Goal: Task Accomplishment & Management: Use online tool/utility

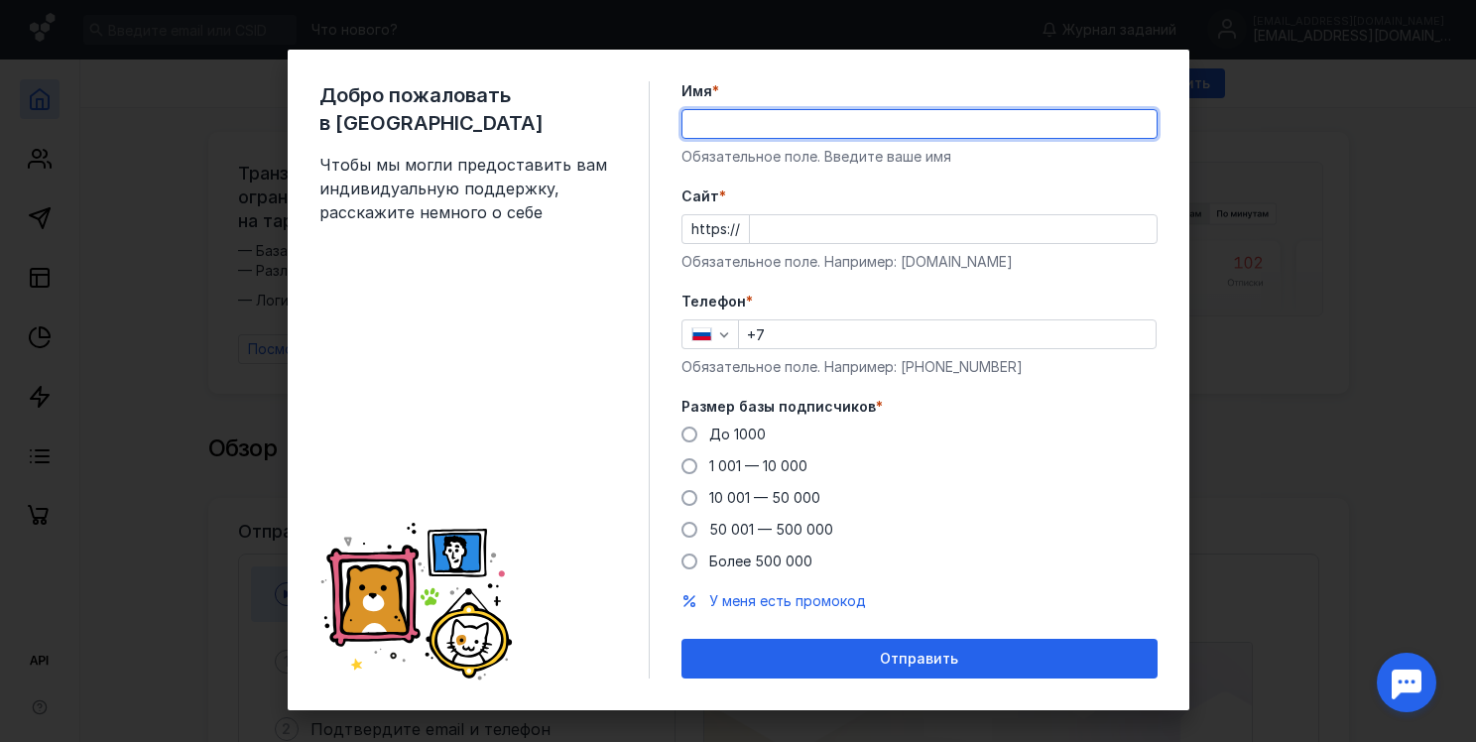
type input "[PERSON_NAME]"
type input "[PHONE_NUMBER]"
type input "[PERSON_NAME]"
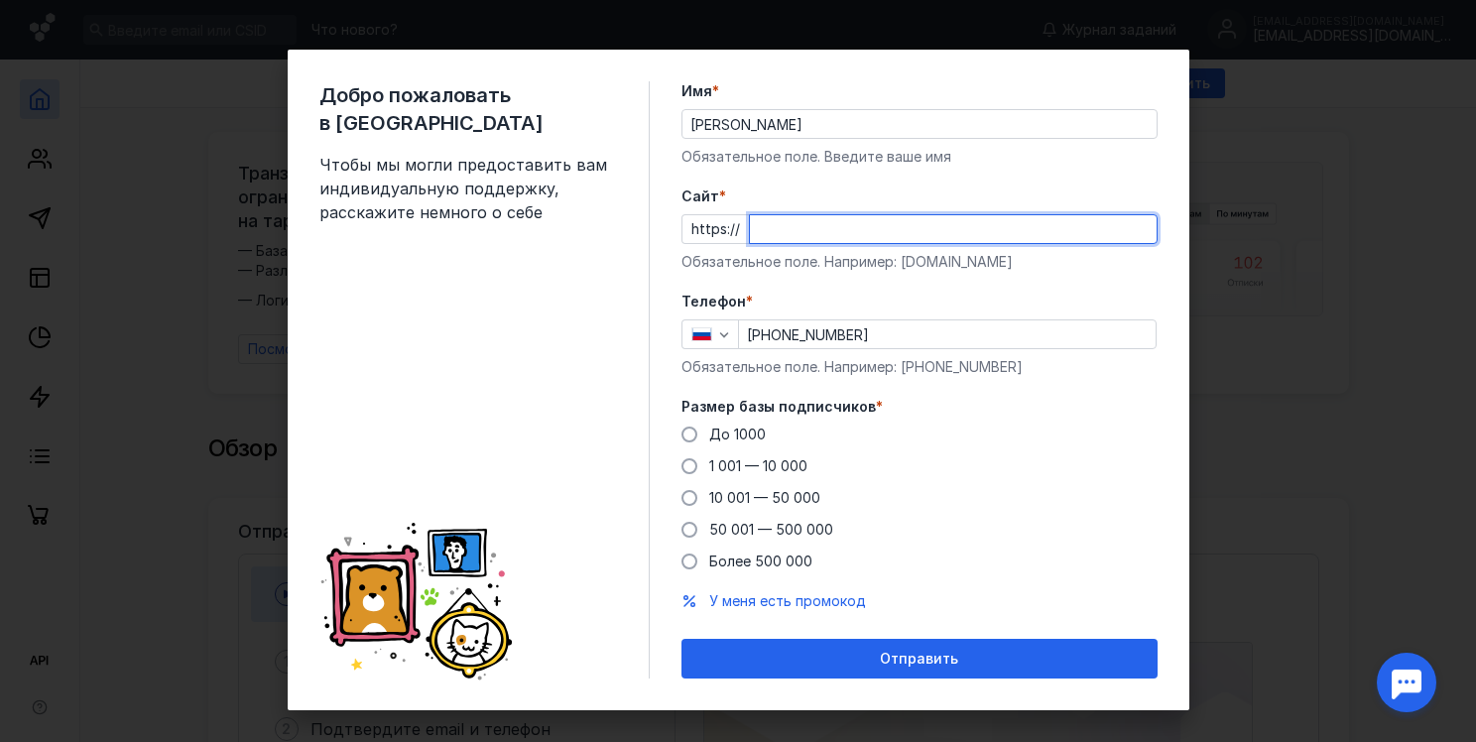
click at [750, 224] on input "Cайт *" at bounding box center [953, 229] width 407 height 28
click at [1270, 148] on div "Добро пожаловать в Sendsay Чтобы мы могли предоставить вам индивидуальную подде…" at bounding box center [738, 371] width 1476 height 742
click at [1270, 147] on div "Добро пожаловать в Sendsay Чтобы мы могли предоставить вам индивидуальную подде…" at bounding box center [738, 371] width 1476 height 742
type input "[DOMAIN_NAME]"
click at [682, 433] on span at bounding box center [689, 434] width 16 height 16
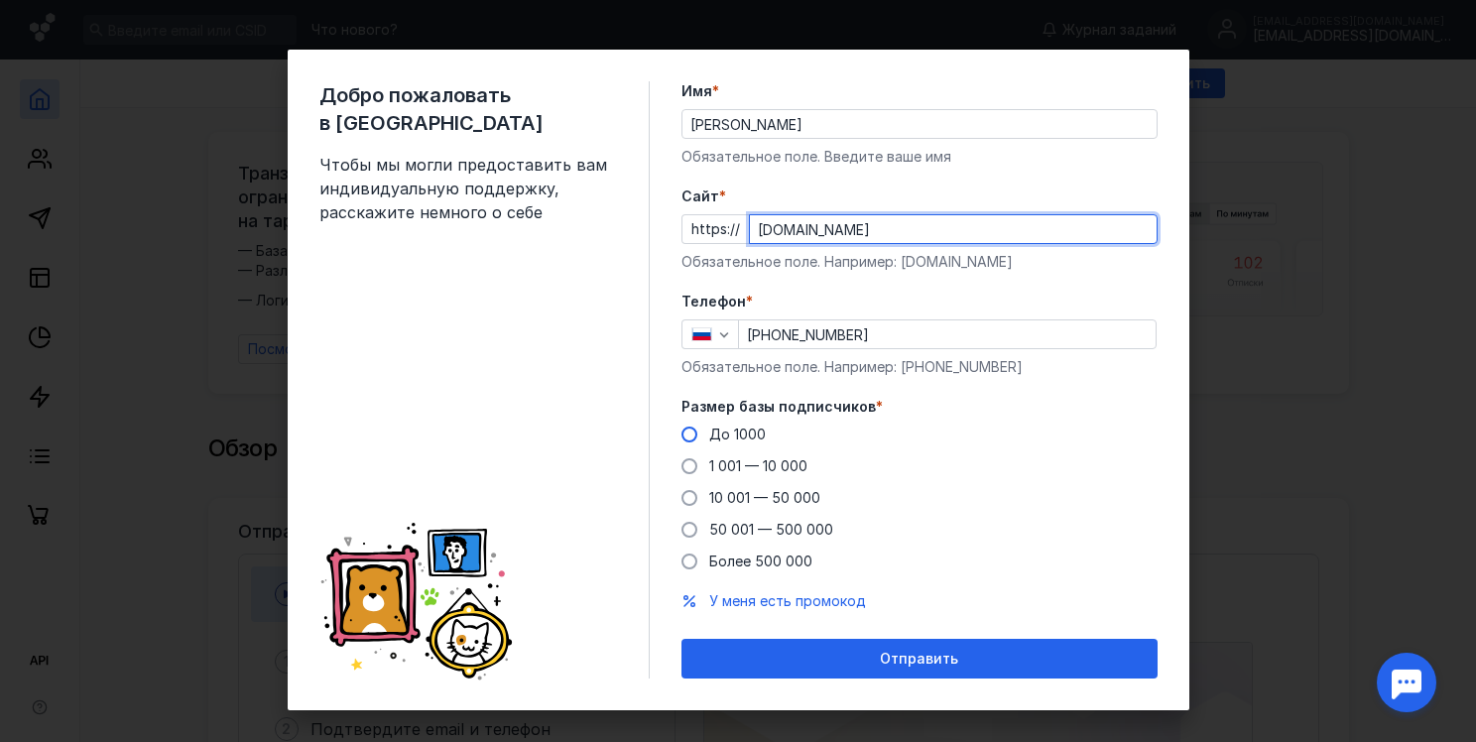
click at [0, 0] on input "До 1000" at bounding box center [0, 0] width 0 height 0
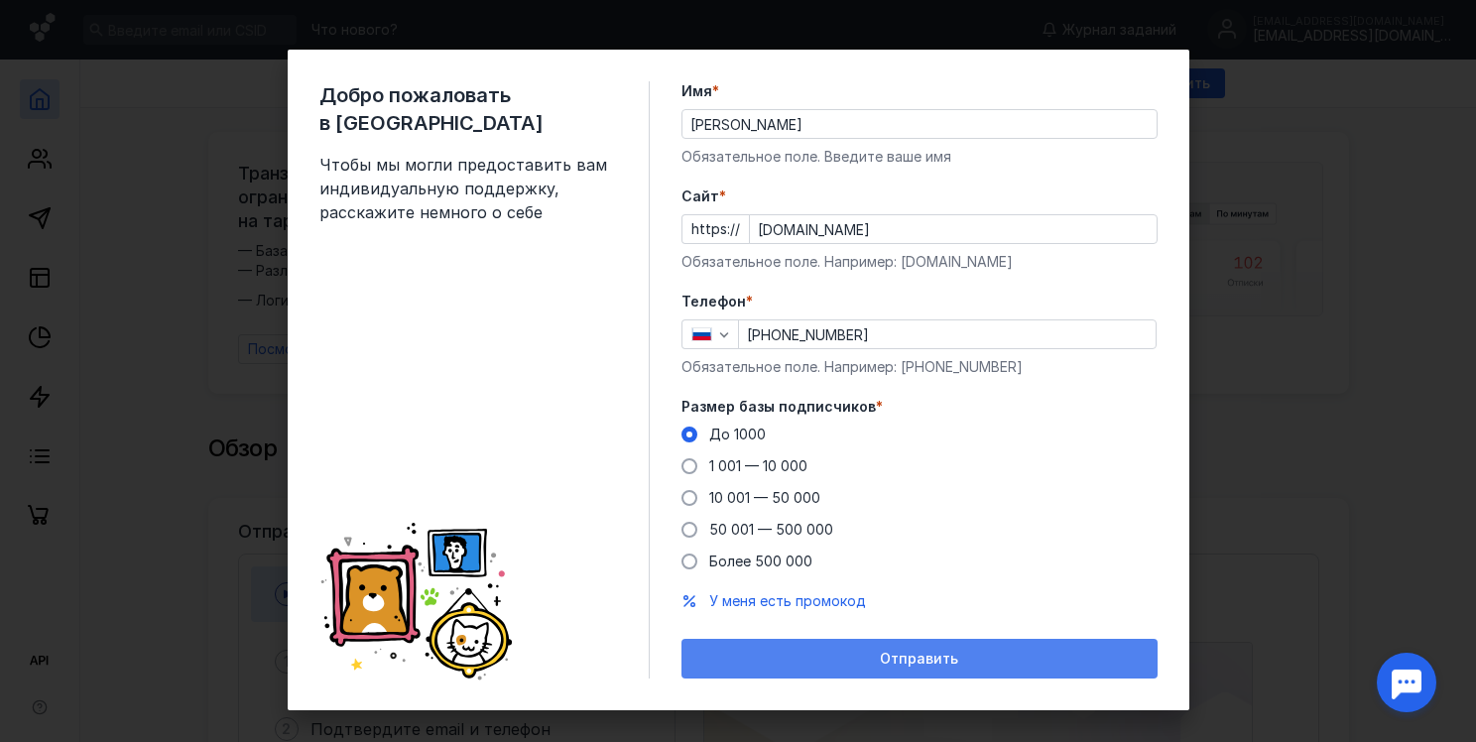
click at [798, 651] on div "Отправить" at bounding box center [919, 659] width 456 height 17
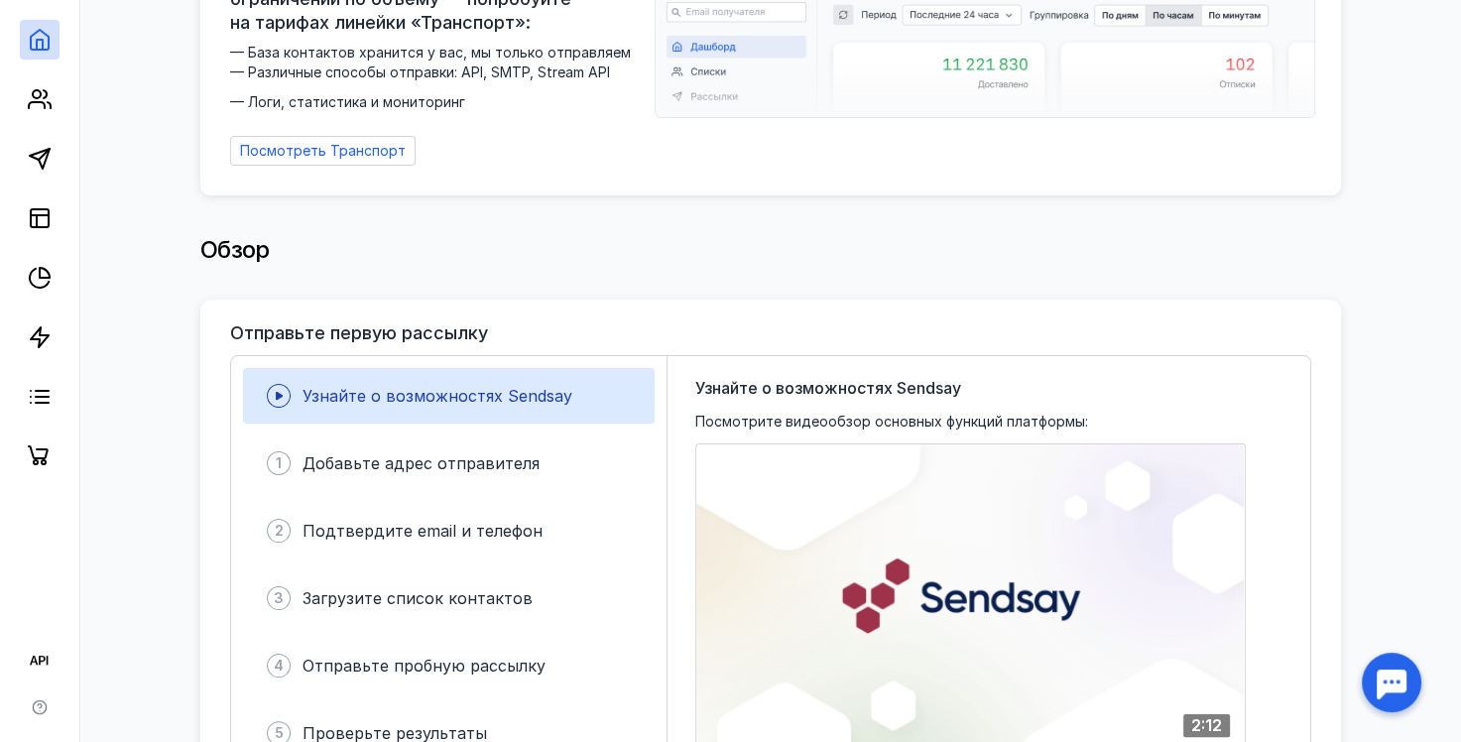
scroll to position [298, 0]
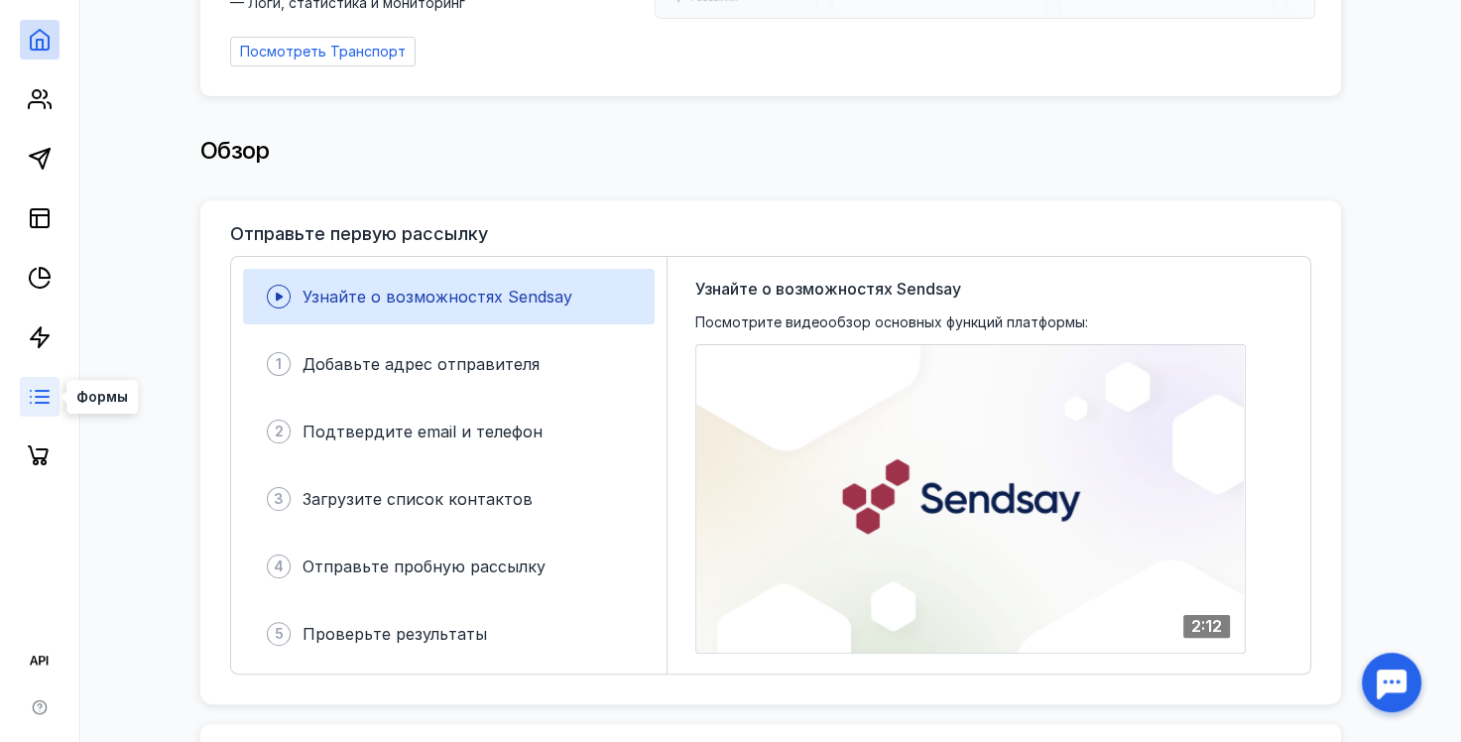
click at [30, 389] on icon at bounding box center [40, 397] width 24 height 24
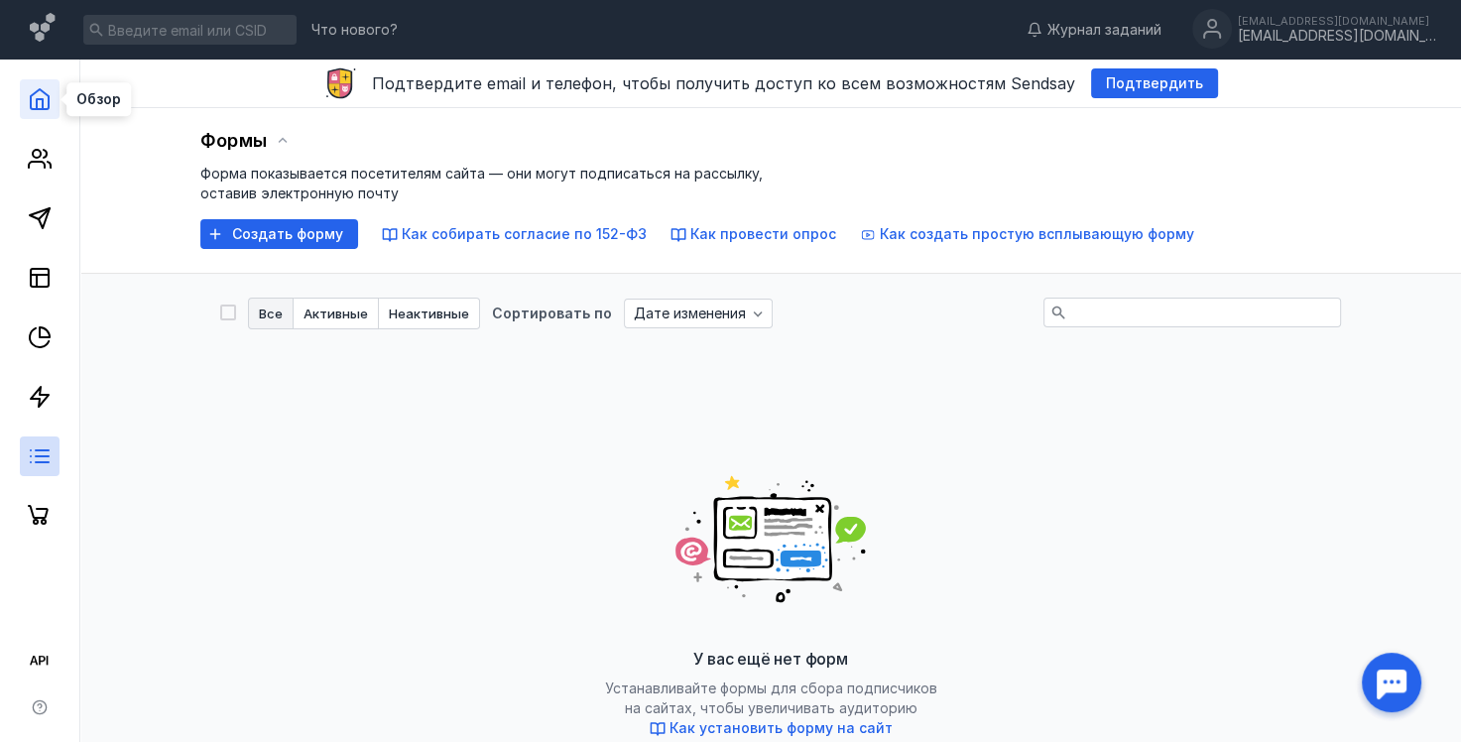
click at [37, 101] on polyline at bounding box center [40, 104] width 6 height 10
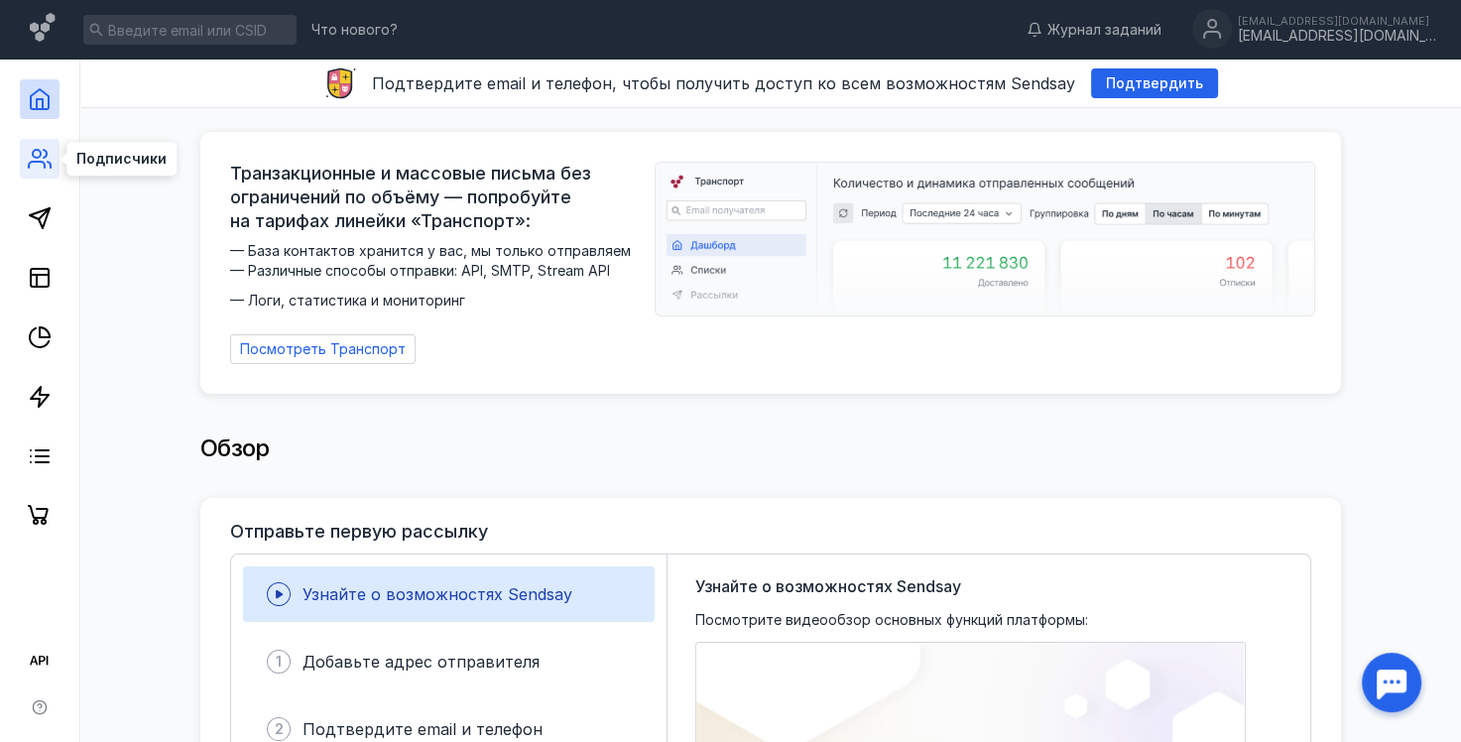
click at [36, 162] on icon at bounding box center [37, 165] width 16 height 6
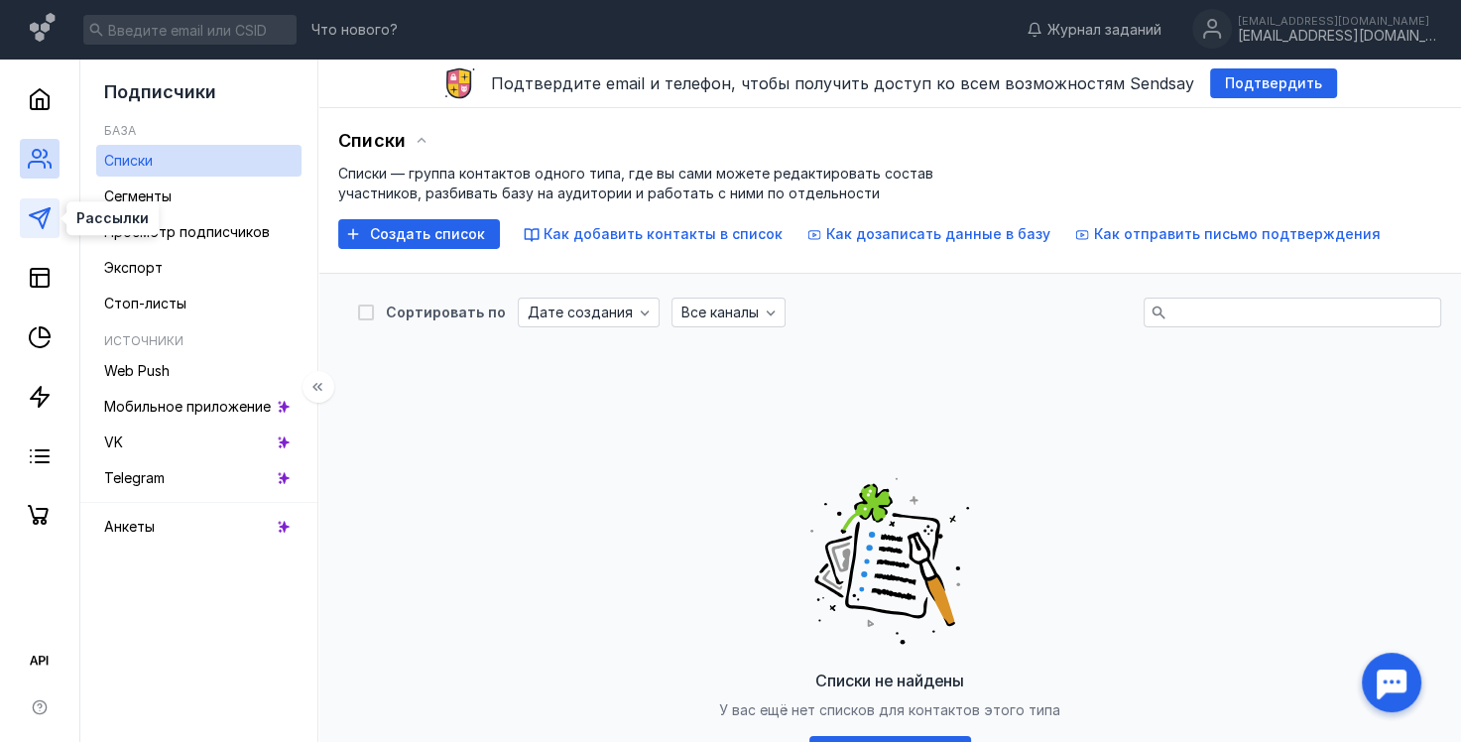
click at [32, 218] on icon at bounding box center [40, 218] width 24 height 24
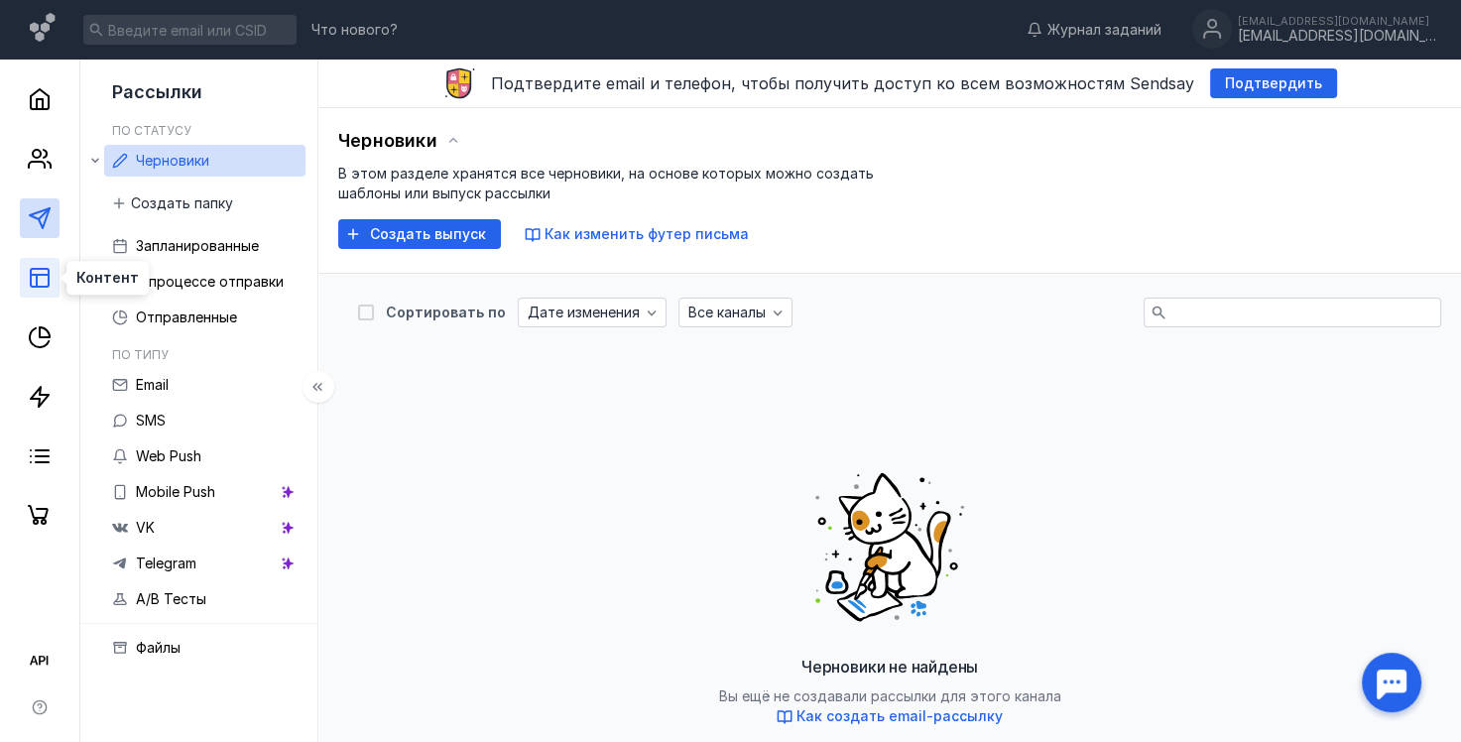
click at [32, 267] on icon at bounding box center [40, 278] width 24 height 24
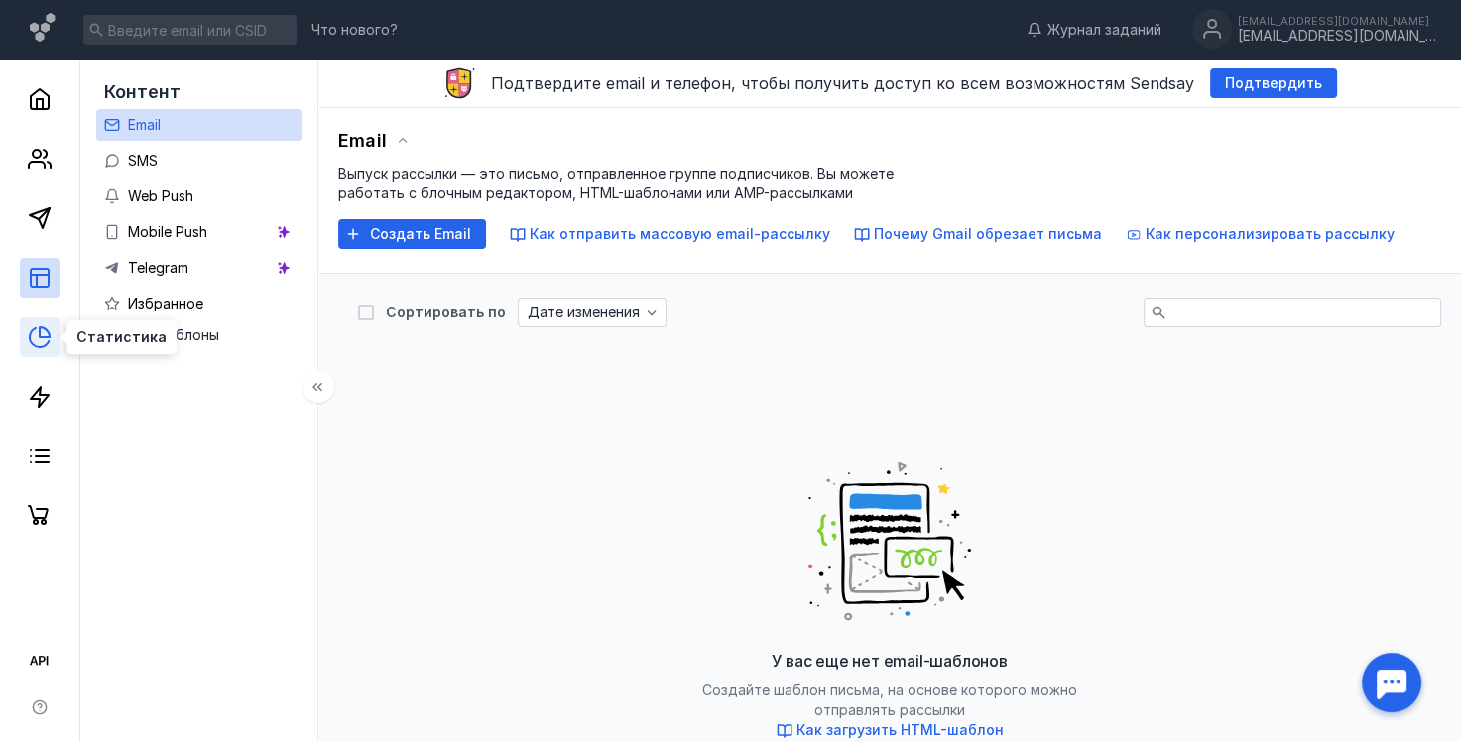
click at [29, 331] on icon at bounding box center [40, 337] width 24 height 24
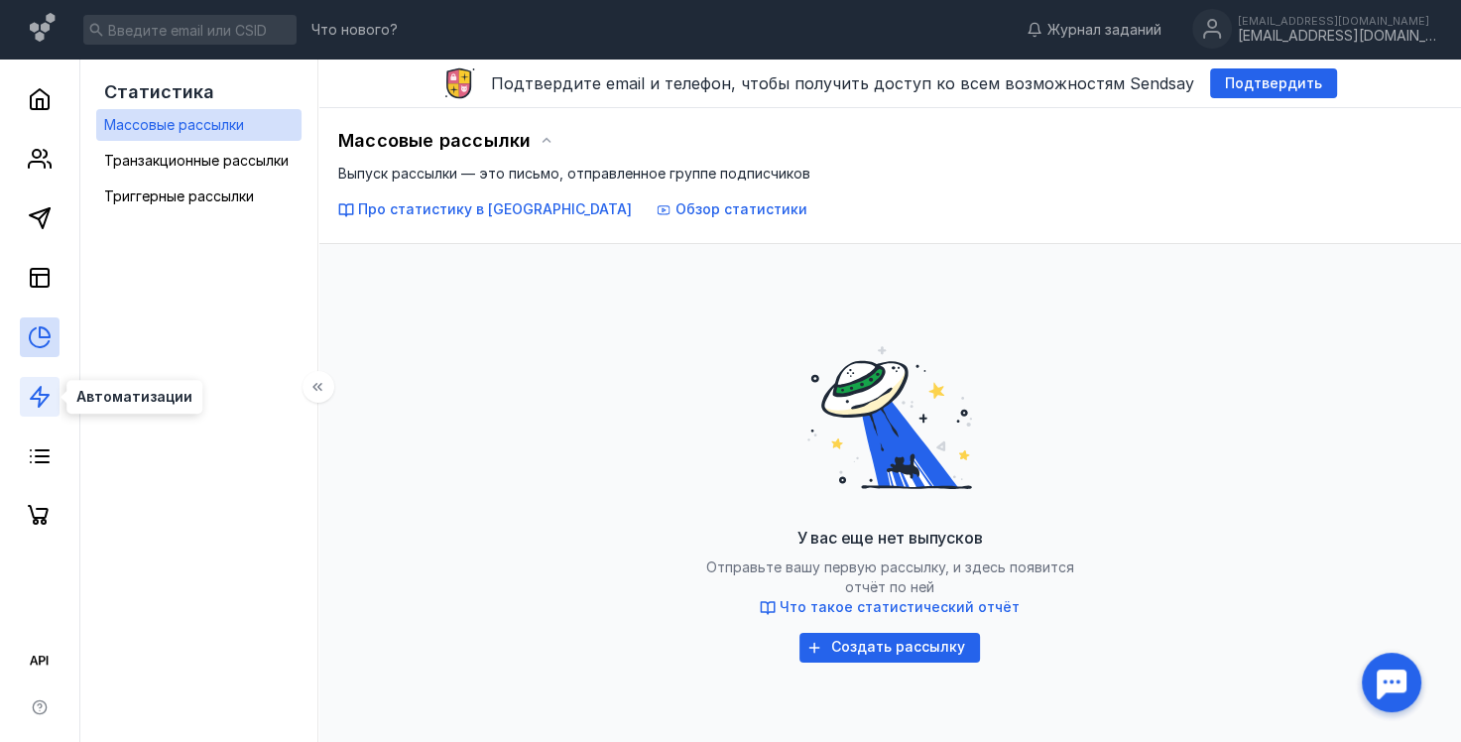
click at [35, 397] on icon at bounding box center [40, 397] width 24 height 24
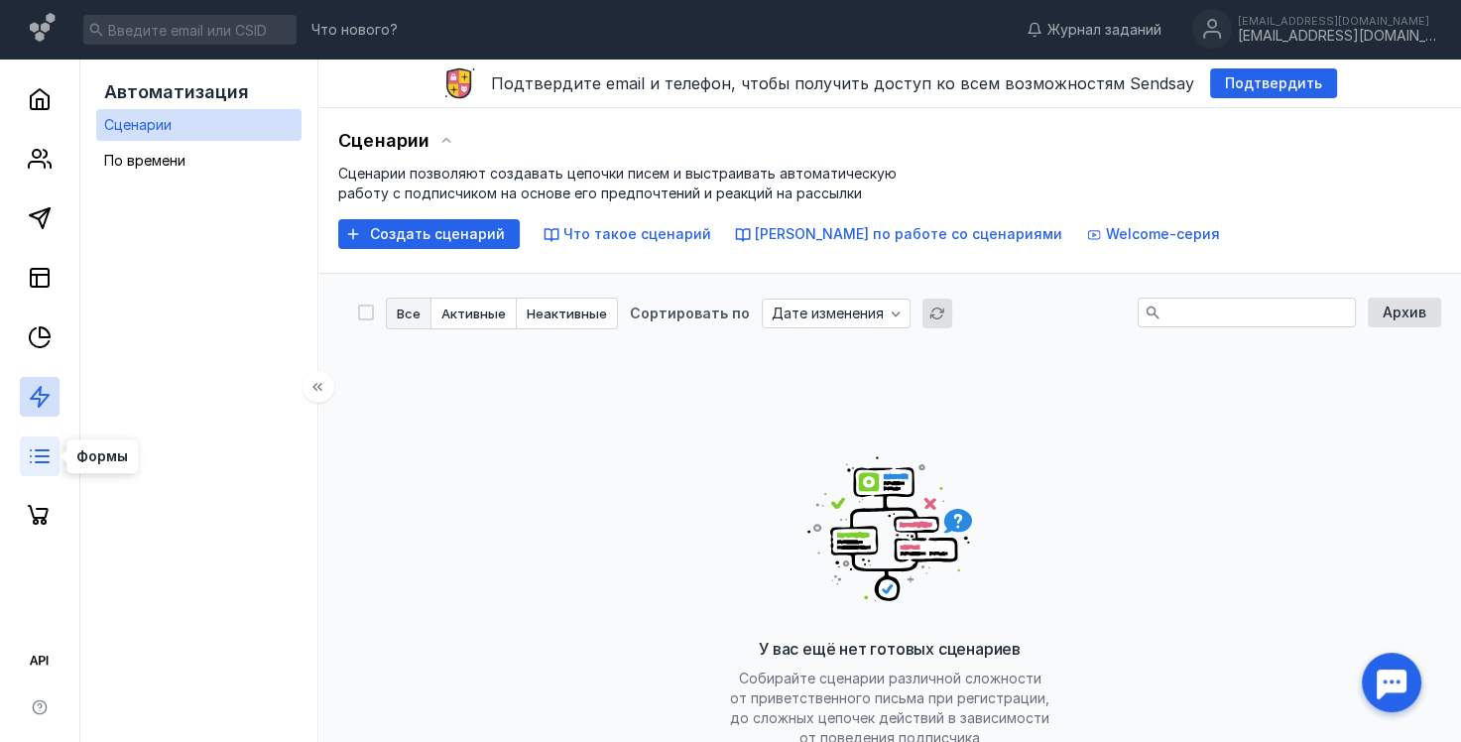
click at [36, 450] on line at bounding box center [42, 450] width 13 height 0
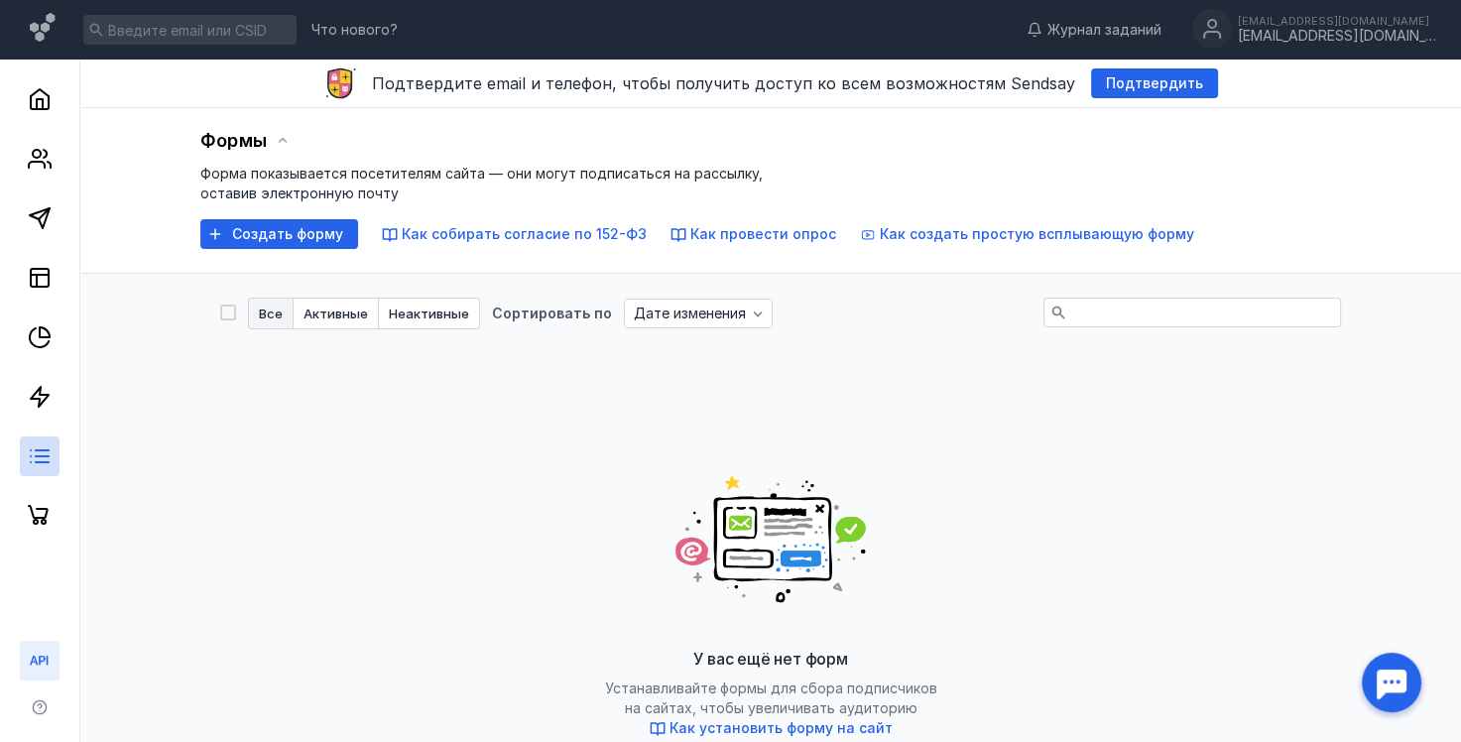
click at [38, 661] on icon at bounding box center [40, 661] width 24 height 24
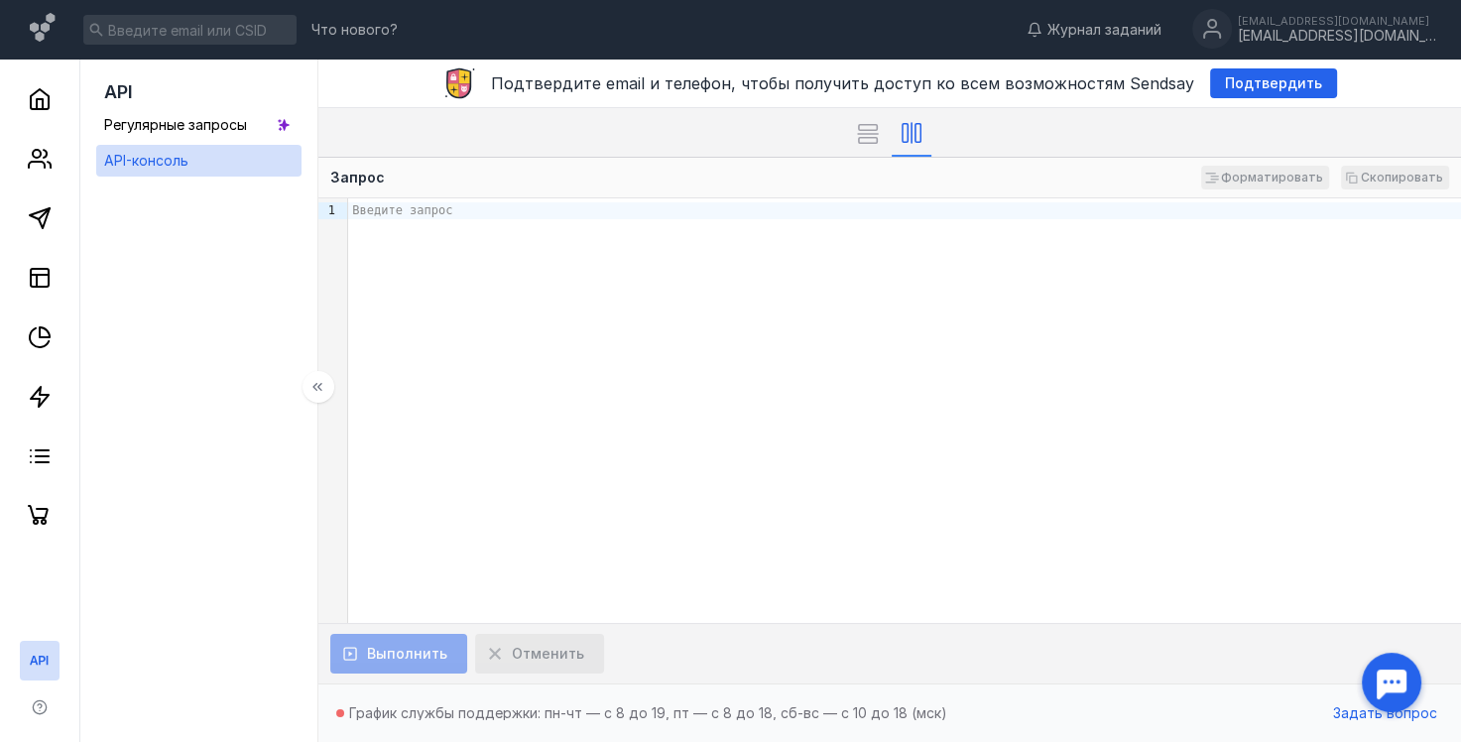
click at [208, 162] on link "API-консоль" at bounding box center [198, 161] width 205 height 32
click at [365, 206] on div "Введите запрос" at bounding box center [904, 210] width 1113 height 17
click at [873, 134] on icon at bounding box center [868, 134] width 20 height 0
click at [912, 135] on icon at bounding box center [912, 133] width 0 height 20
click at [45, 464] on icon at bounding box center [40, 456] width 24 height 24
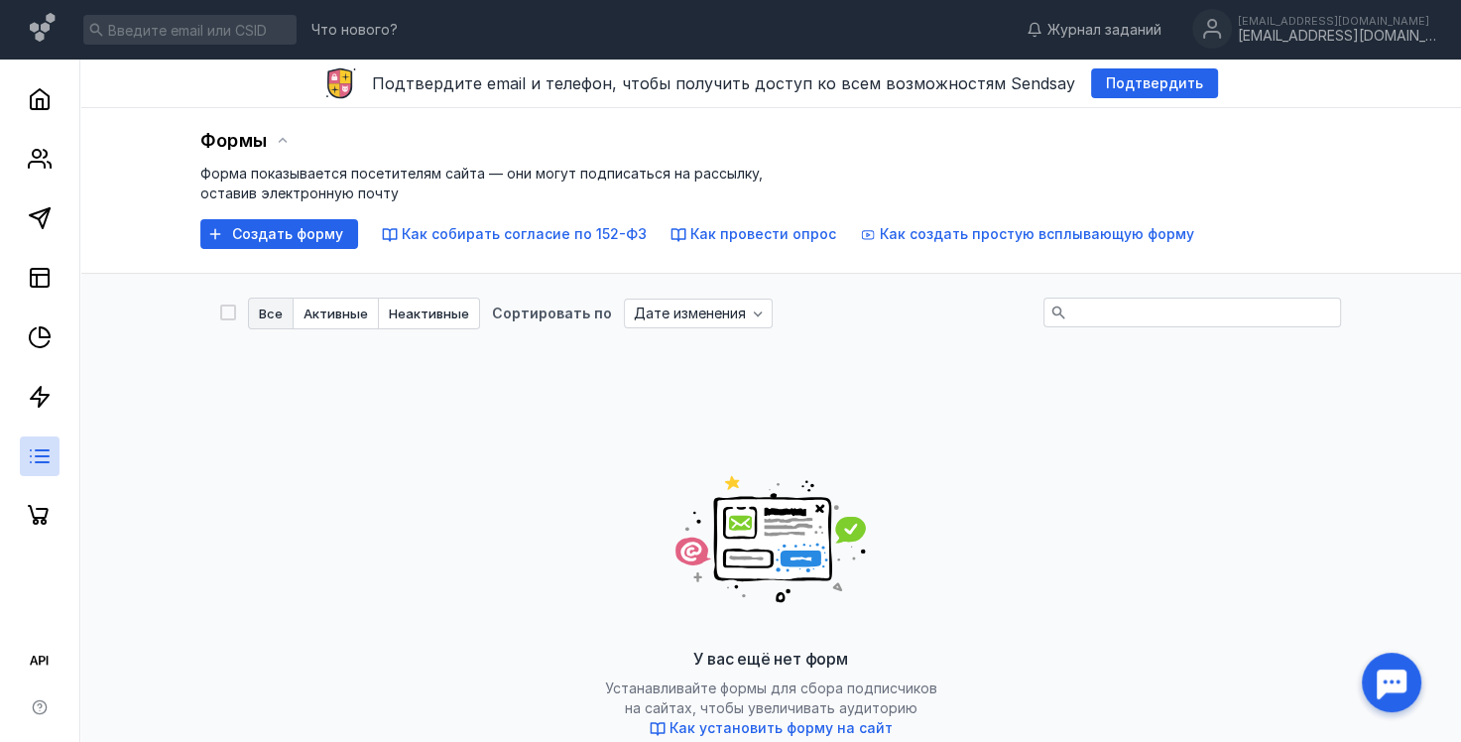
click at [246, 251] on div "Формы Форма показывается посетителям сайта — они могут подписаться на рассылку,…" at bounding box center [770, 191] width 1381 height 166
click at [247, 250] on div "Формы Форма показывается посетителям сайта — они могут подписаться на рассылку,…" at bounding box center [770, 191] width 1381 height 166
click at [247, 246] on div "Создать форму" at bounding box center [279, 234] width 158 height 30
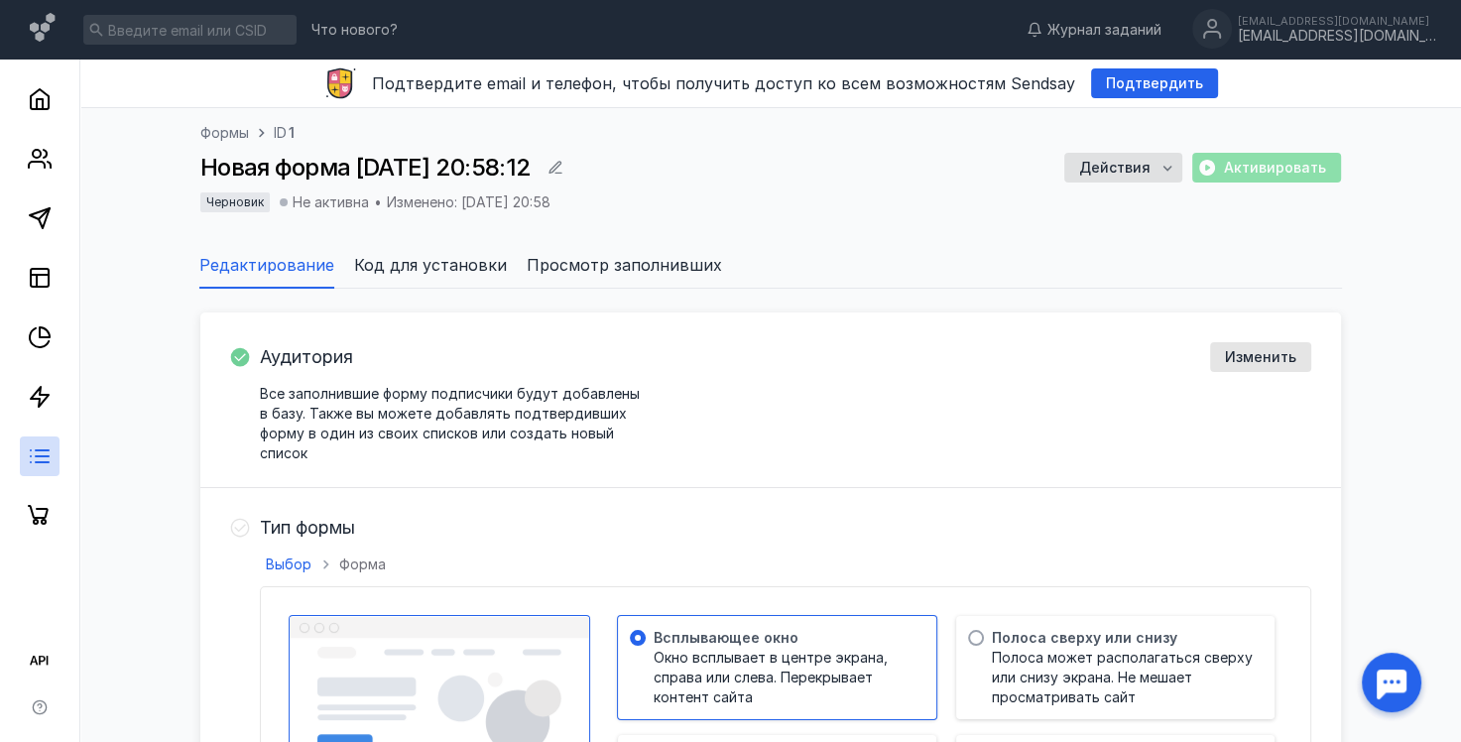
click at [385, 274] on span "Код для установки" at bounding box center [430, 265] width 153 height 24
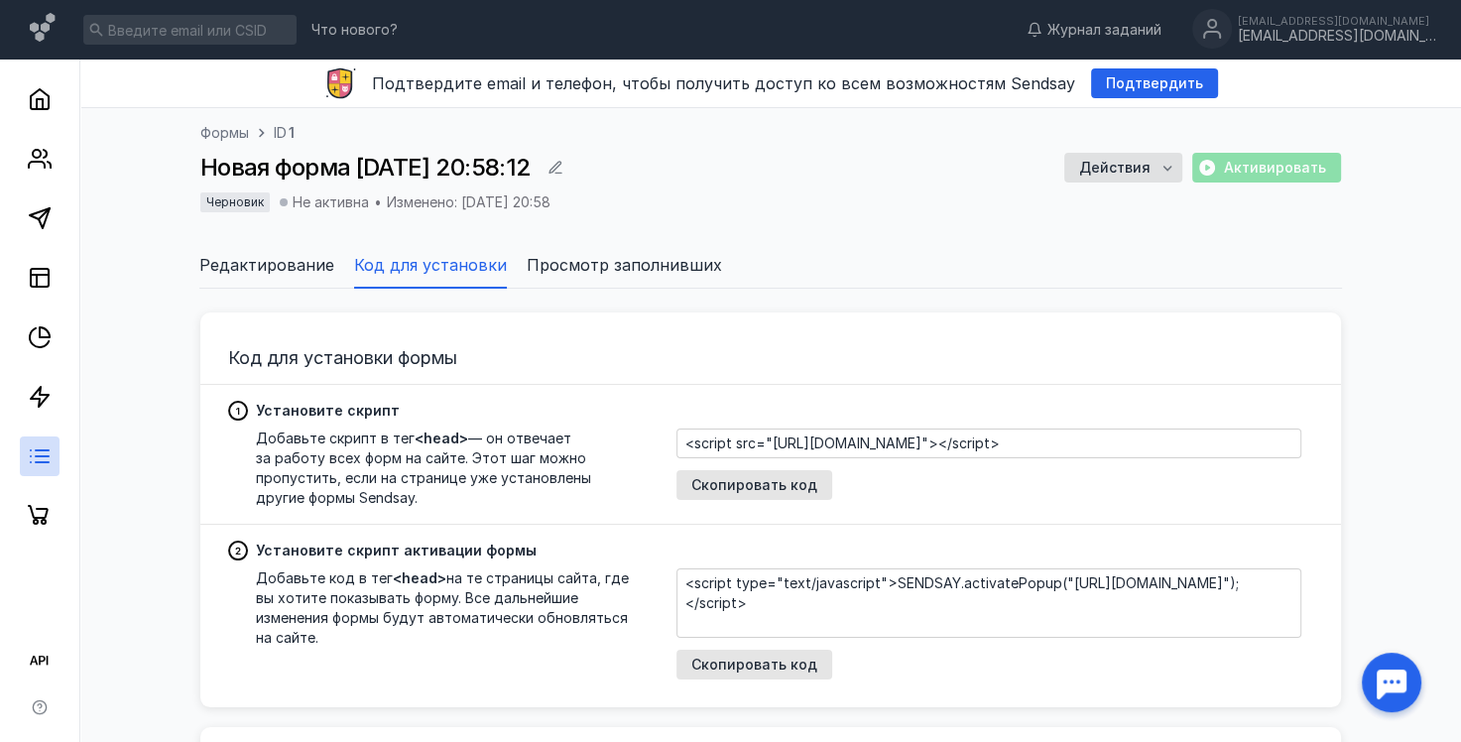
click at [545, 268] on span "Просмотр заполнивших" at bounding box center [624, 265] width 195 height 24
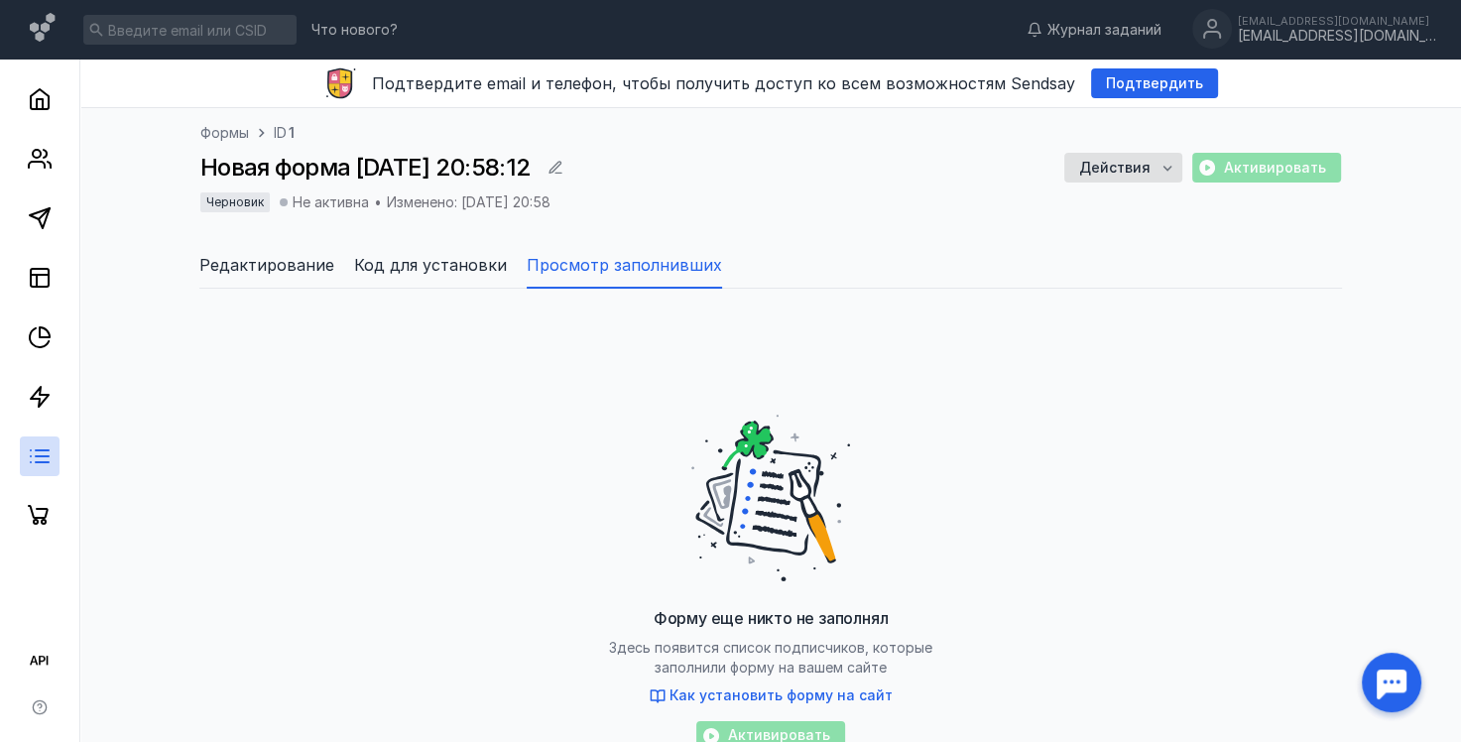
click at [444, 270] on span "Код для установки" at bounding box center [430, 265] width 153 height 24
